Goal: Find specific page/section: Find specific page/section

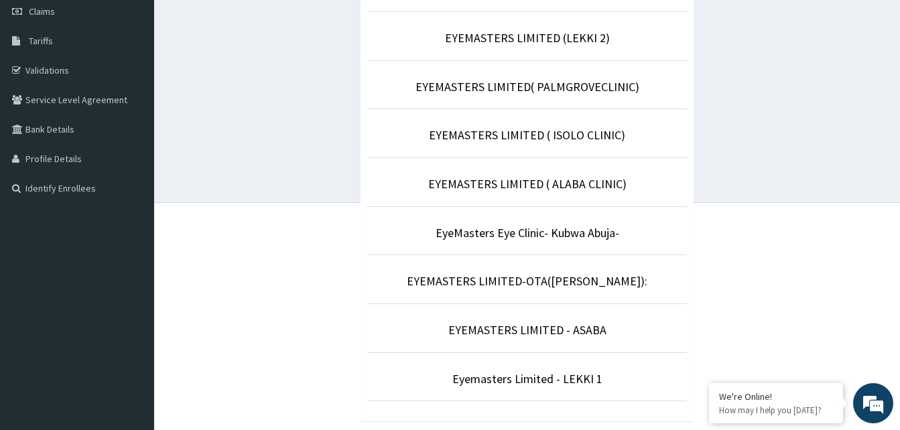
scroll to position [201, 0]
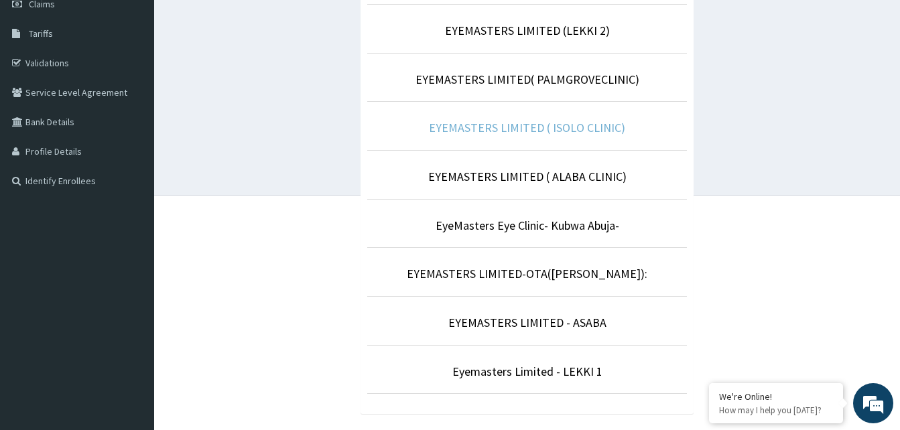
click at [492, 135] on link "EYEMASTERS LIMITED ( ISOLO CLINIC)" at bounding box center [527, 127] width 196 height 15
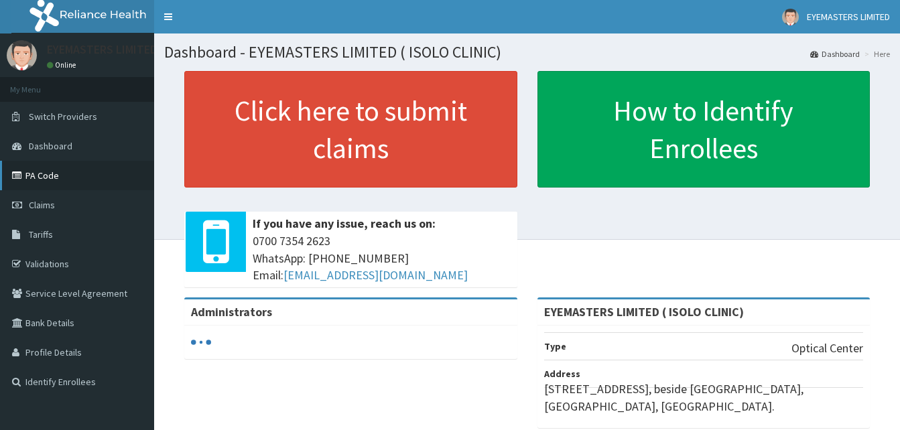
click at [97, 173] on link "PA Code" at bounding box center [77, 176] width 154 height 30
